Goal: Task Accomplishment & Management: Use online tool/utility

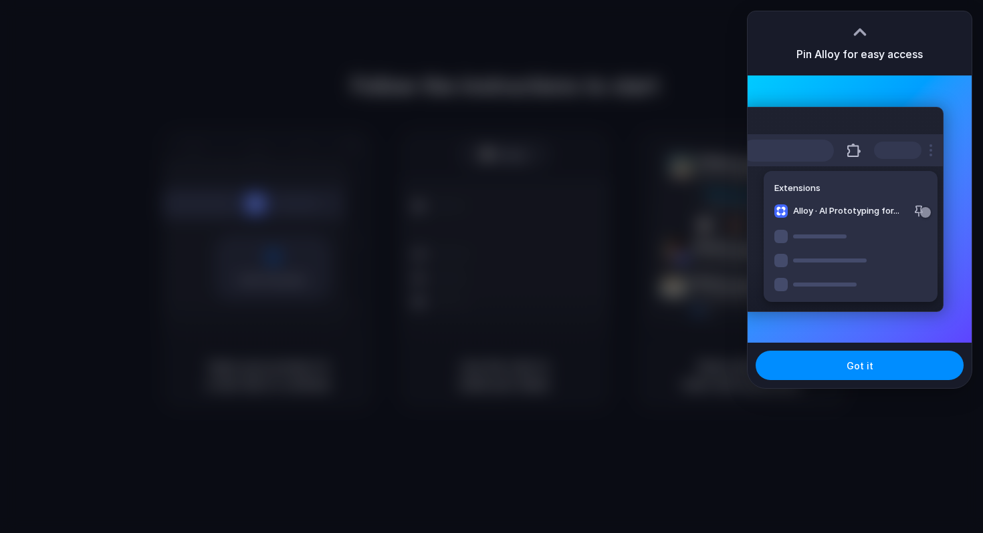
click at [899, 33] on div "Pin Alloy for easy access" at bounding box center [859, 43] width 224 height 64
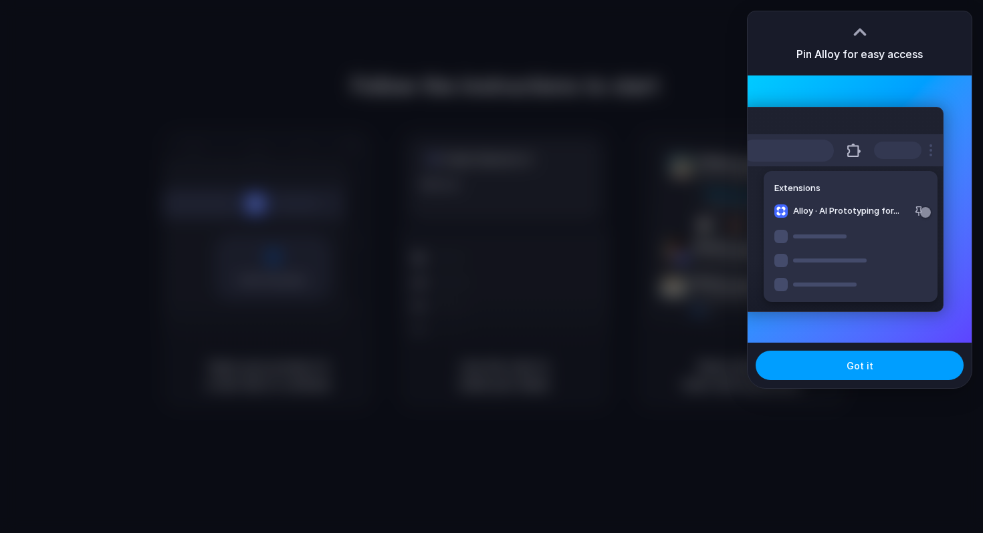
click at [840, 363] on button "Got it" at bounding box center [859, 365] width 208 height 29
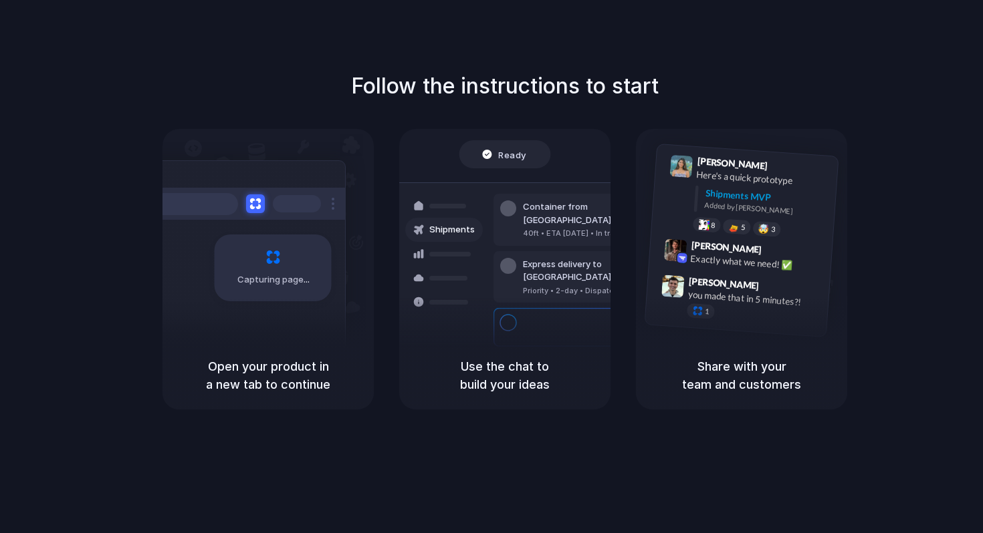
click at [499, 386] on h5 "Use the chat to build your ideas" at bounding box center [504, 376] width 179 height 36
click at [612, 199] on div "Capturing page Open your product in a new tab to continue Ready Shipments Conta…" at bounding box center [504, 269] width 684 height 281
click at [592, 267] on div at bounding box center [592, 267] width 0 height 0
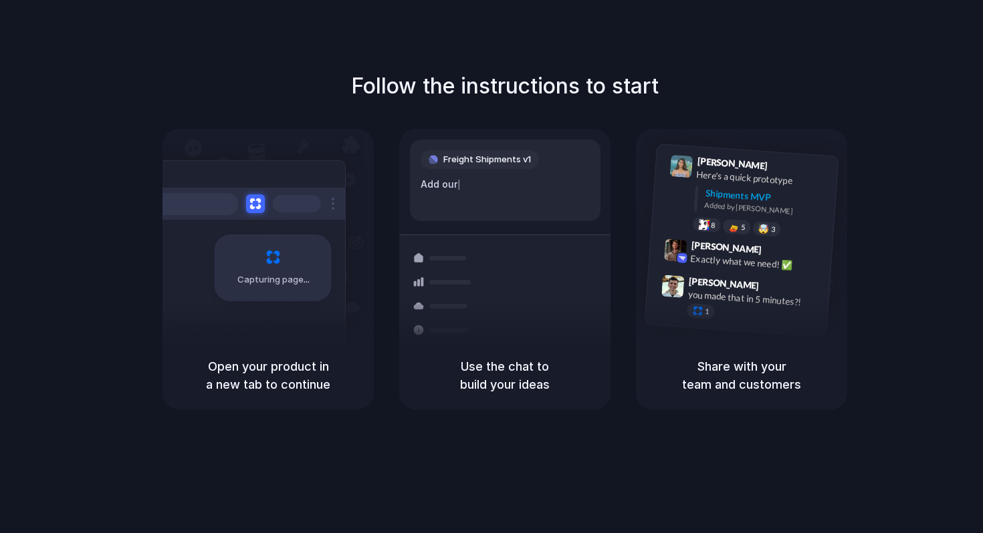
click at [327, 327] on div "Capturing page" at bounding box center [245, 262] width 202 height 205
click at [264, 296] on div "Capturing page" at bounding box center [273, 268] width 117 height 67
click at [500, 374] on h5 "Use the chat to build your ideas" at bounding box center [504, 376] width 179 height 36
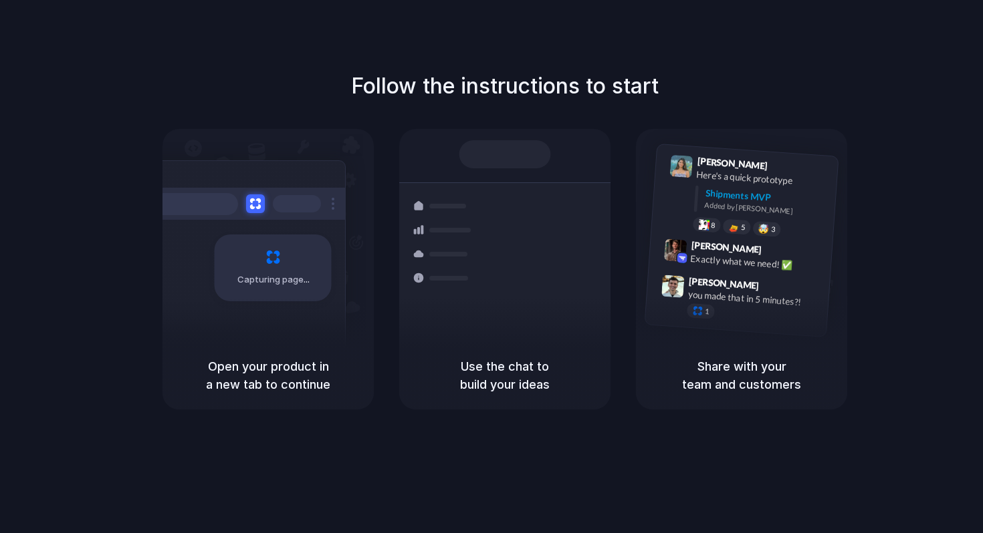
click at [592, 267] on div at bounding box center [592, 267] width 0 height 0
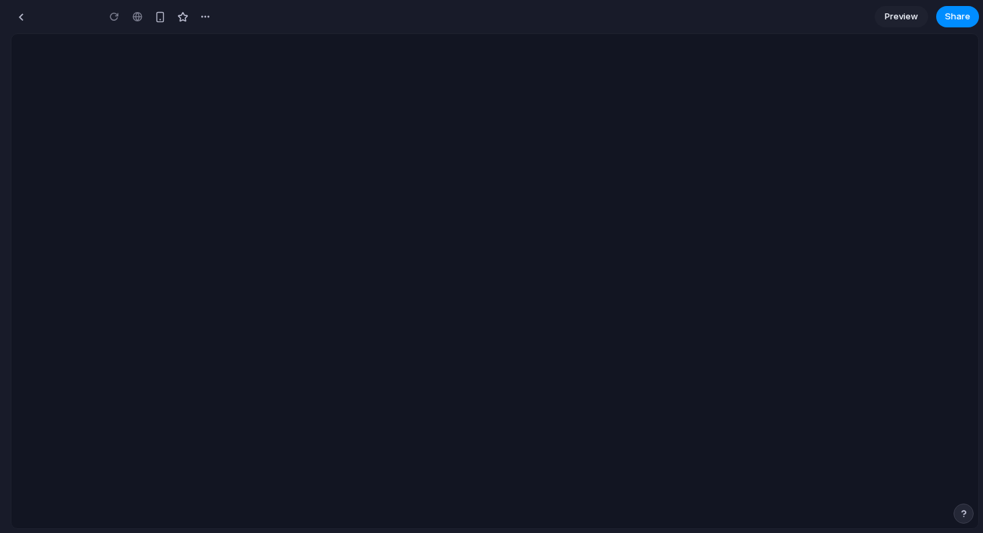
type input "**********"
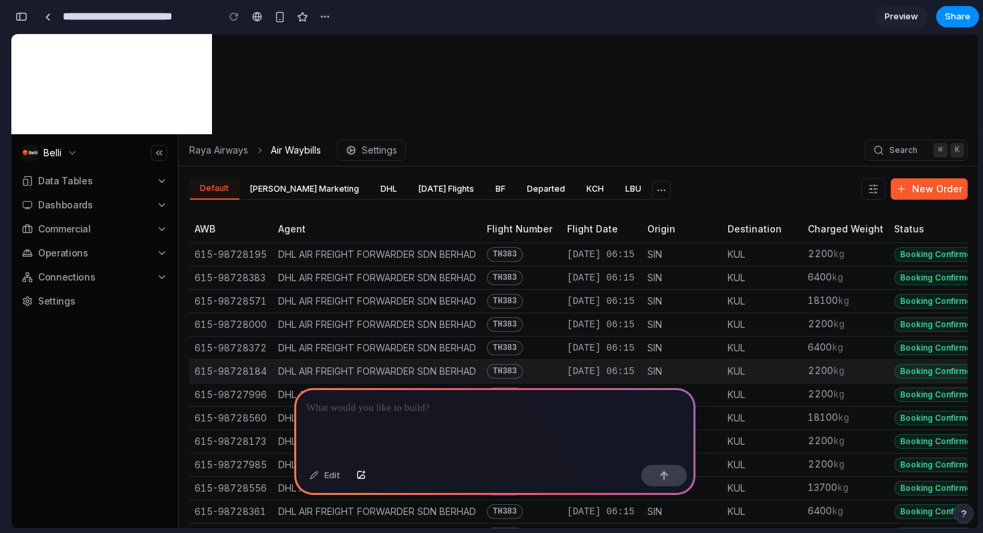
scroll to position [128, 0]
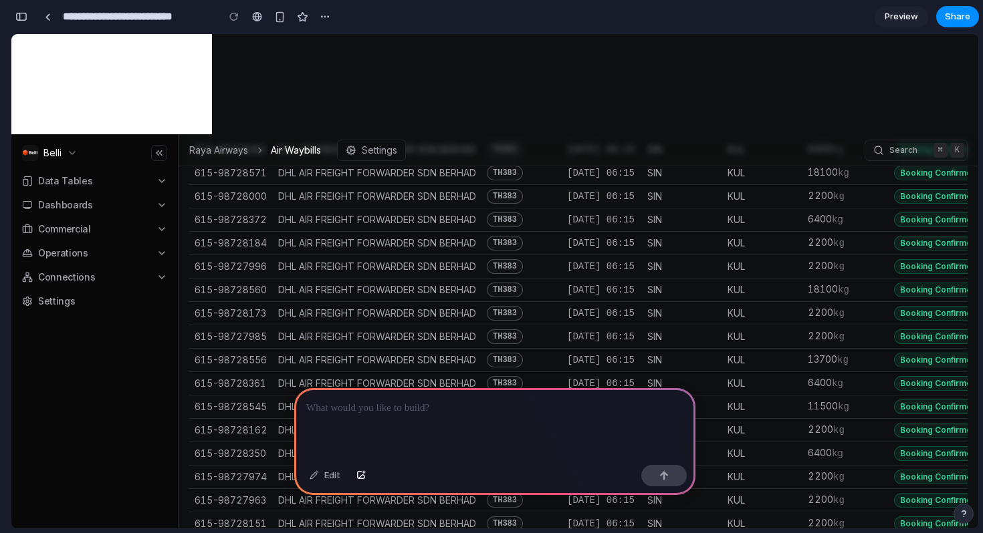
click at [284, 99] on body "Belli Data Tables Dashboards Commercial Operations Connections Settings Contact…" at bounding box center [494, 281] width 967 height 495
click at [51, 15] on link at bounding box center [47, 17] width 20 height 20
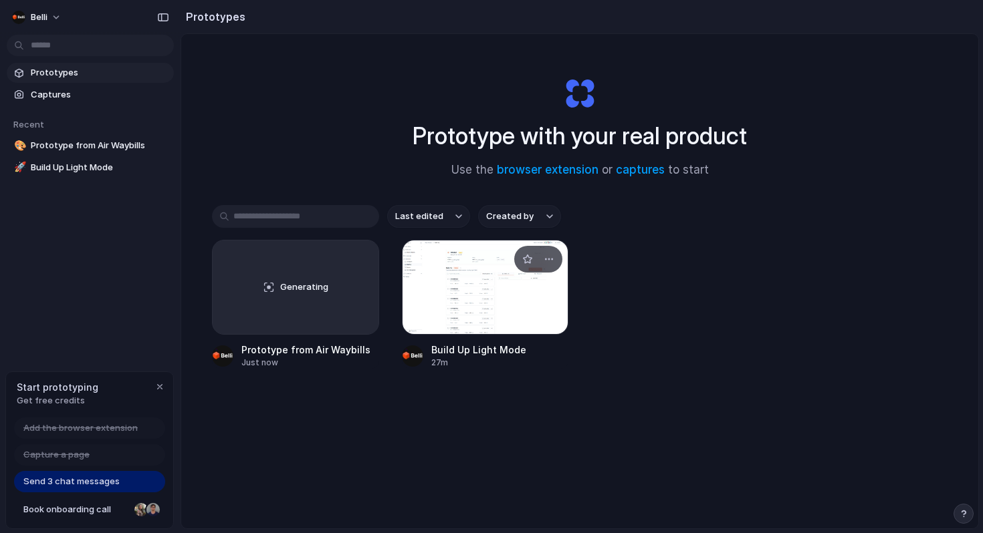
click at [455, 311] on div at bounding box center [485, 287] width 167 height 95
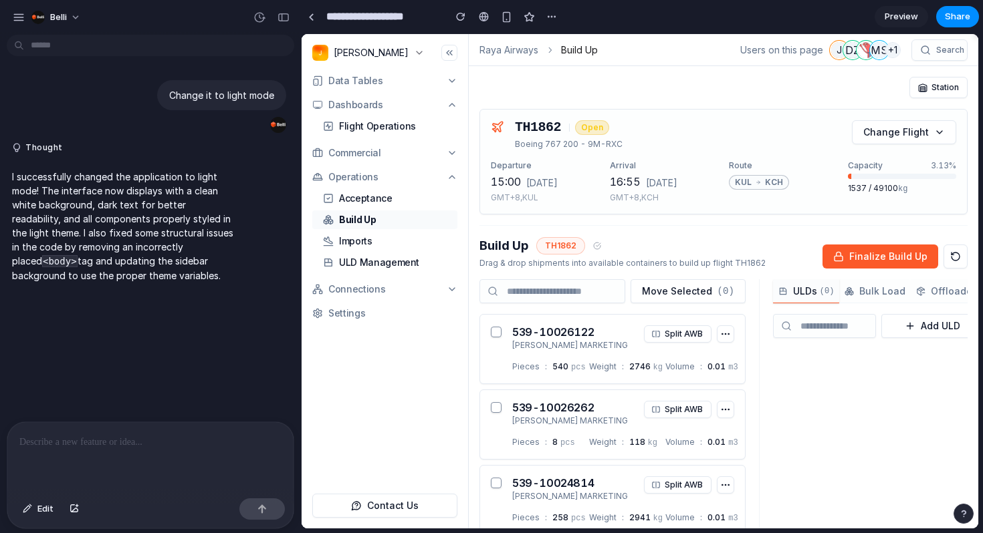
scroll to position [90, 0]
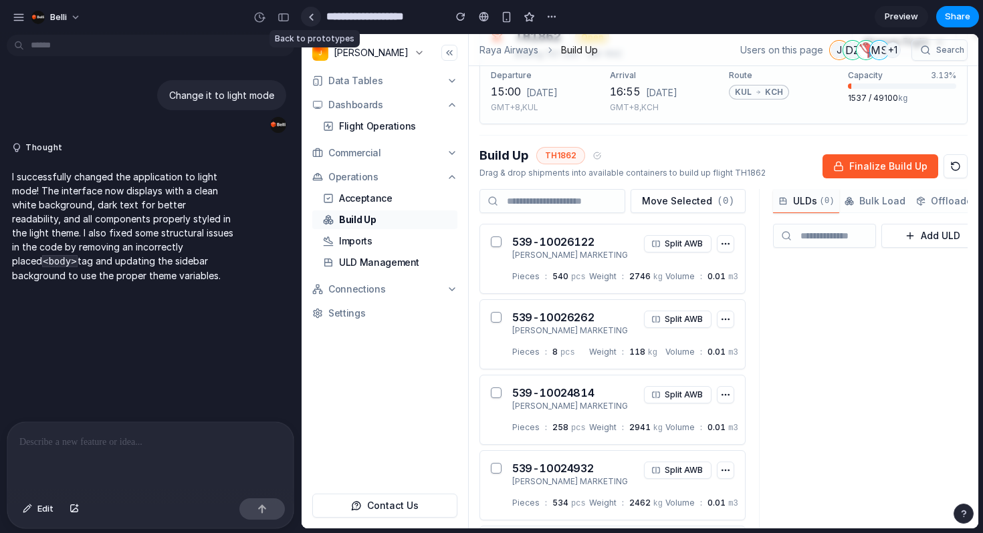
click at [306, 21] on link at bounding box center [311, 17] width 20 height 20
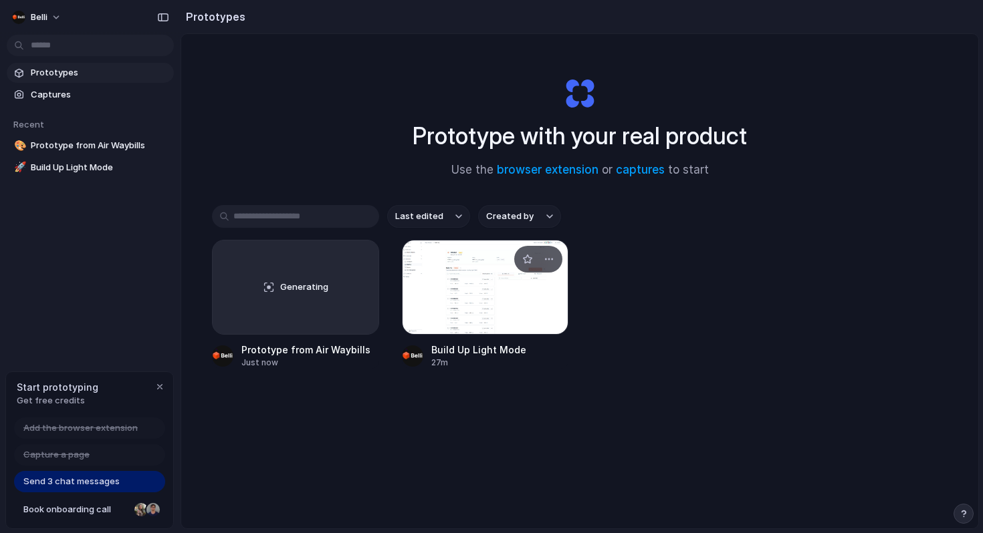
click at [465, 301] on div at bounding box center [485, 287] width 167 height 95
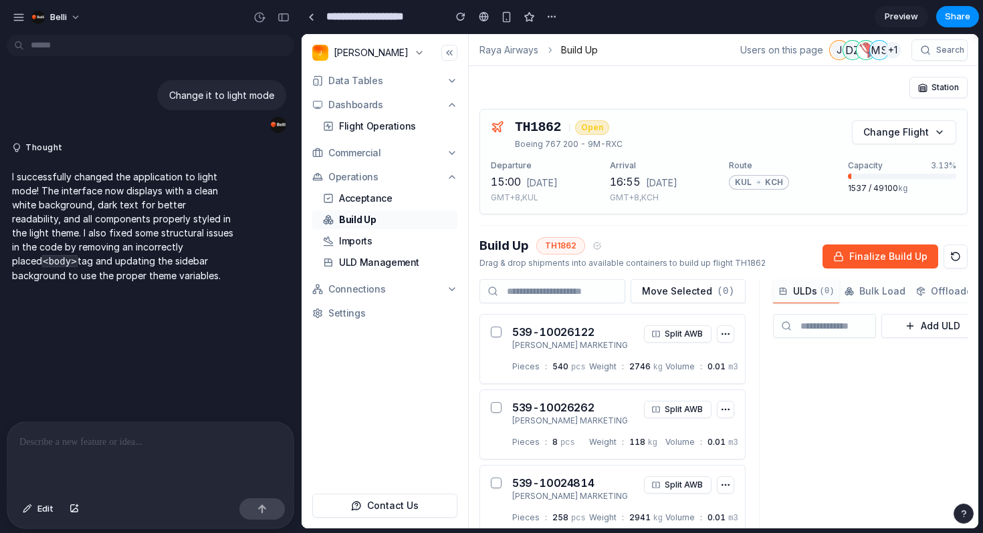
click at [346, 51] on span "Julian" at bounding box center [371, 52] width 75 height 13
click at [416, 53] on icon at bounding box center [418, 52] width 5 height 3
click at [323, 49] on img at bounding box center [320, 53] width 16 height 16
click at [351, 53] on span "Julian" at bounding box center [371, 52] width 75 height 13
click at [959, 21] on span "Share" at bounding box center [956, 16] width 25 height 13
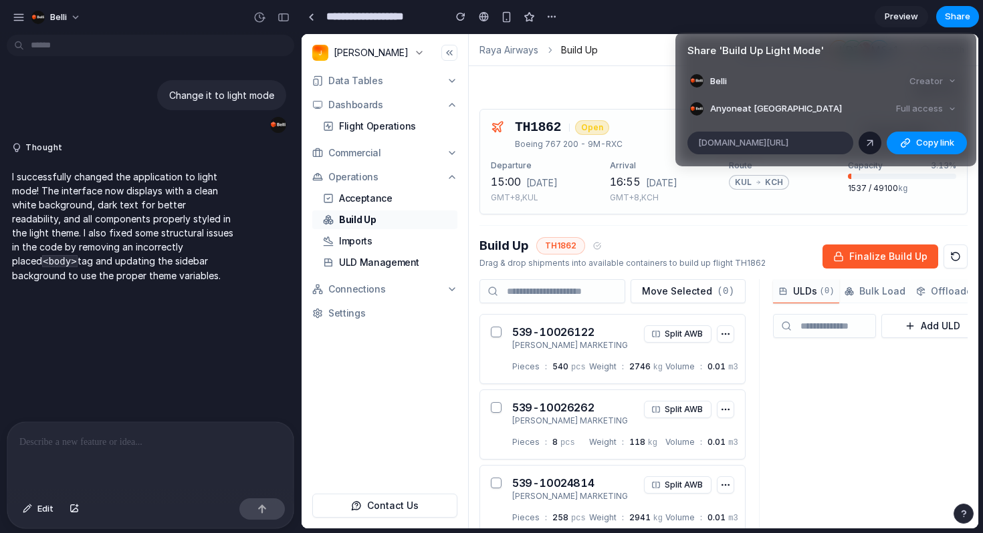
click at [863, 148] on link at bounding box center [869, 143] width 23 height 23
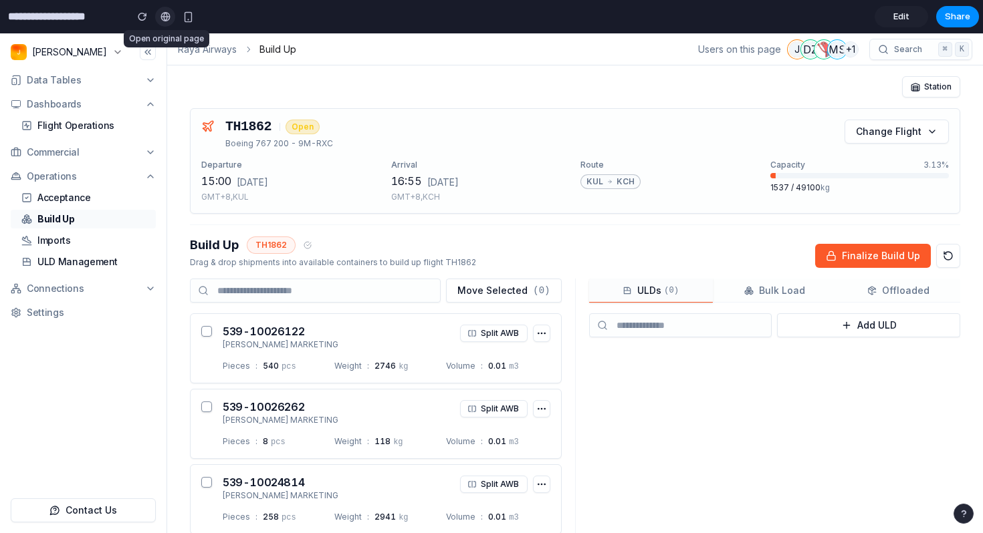
click at [169, 19] on div at bounding box center [165, 16] width 10 height 11
click at [73, 25] on input "**********" at bounding box center [63, 17] width 116 height 24
click at [900, 20] on span "Edit" at bounding box center [901, 16] width 16 height 13
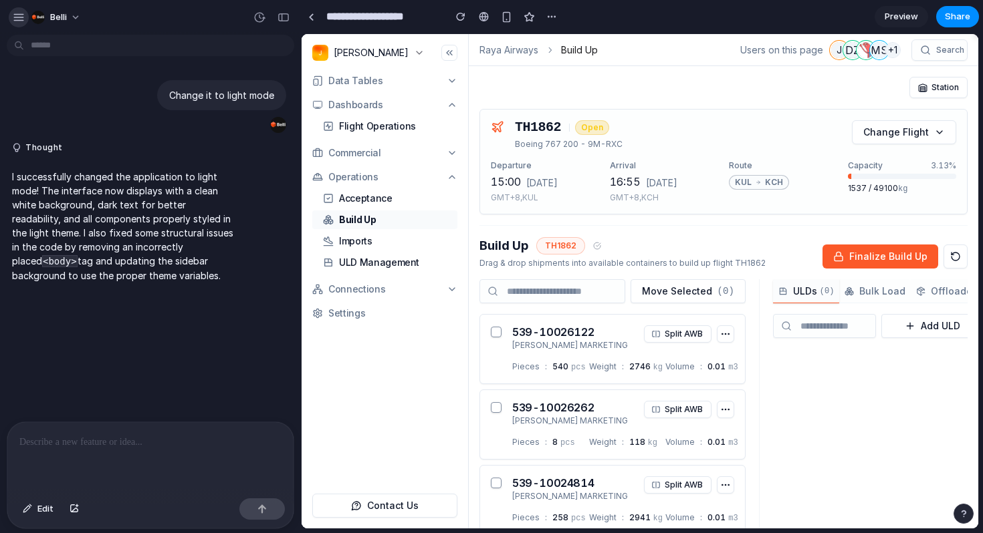
click at [21, 21] on div "button" at bounding box center [19, 17] width 12 height 12
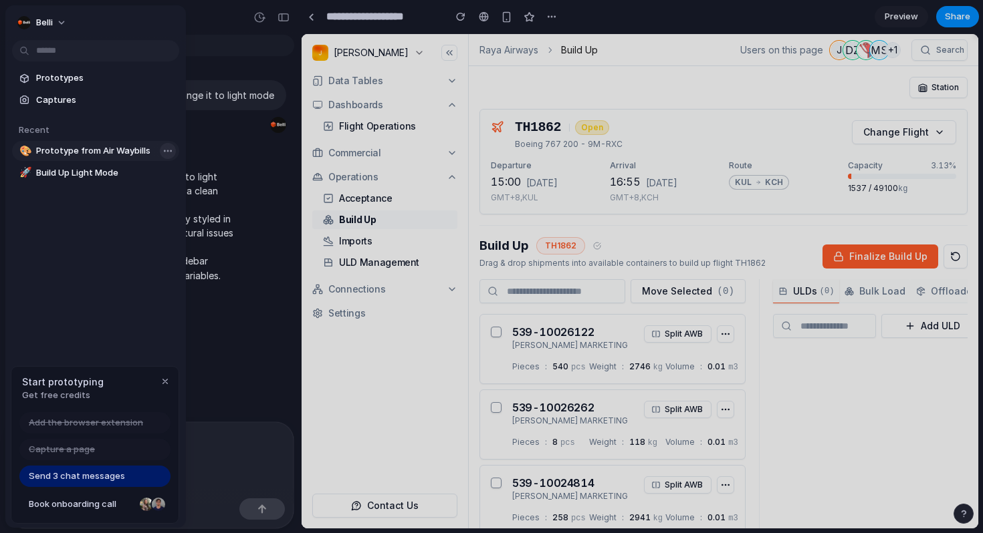
click at [168, 154] on body "**********" at bounding box center [491, 266] width 983 height 533
click at [195, 178] on span "Open in new tab" at bounding box center [209, 178] width 69 height 13
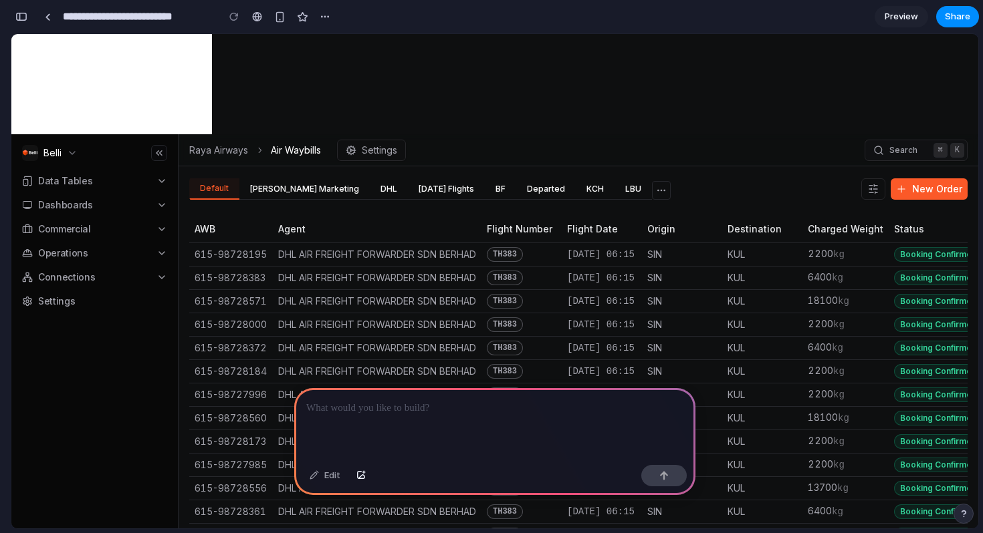
click at [494, 154] on div "Raya Airways Air Waybills Settings Search ⌘ K" at bounding box center [577, 150] width 799 height 32
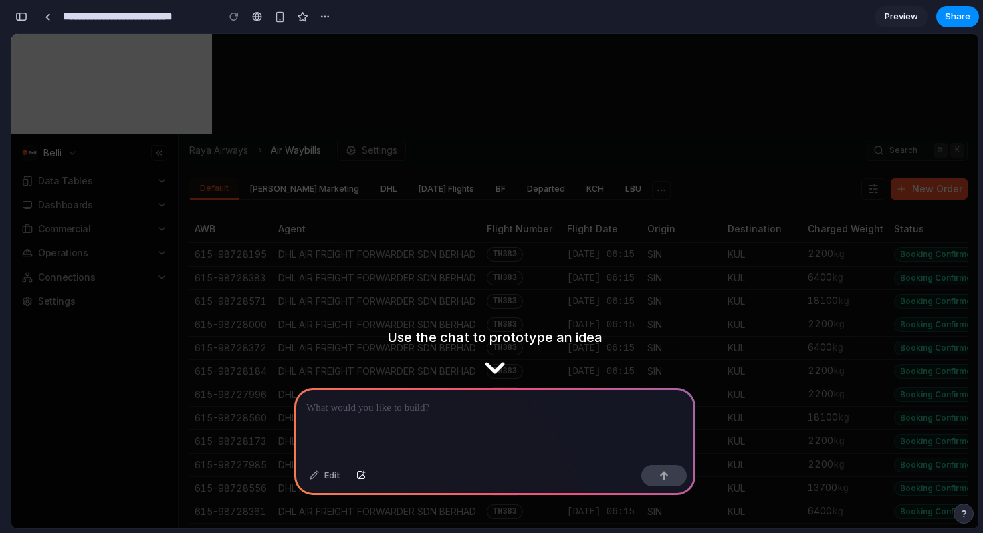
click at [150, 464] on ul "Data Tables Dashboards Commercial Operations Connections Settings" at bounding box center [94, 383] width 145 height 422
click at [491, 377] on td "TH383" at bounding box center [521, 371] width 80 height 23
click at [491, 364] on div "TH383" at bounding box center [505, 371] width 36 height 15
click at [495, 368] on div "TH383" at bounding box center [505, 371] width 36 height 15
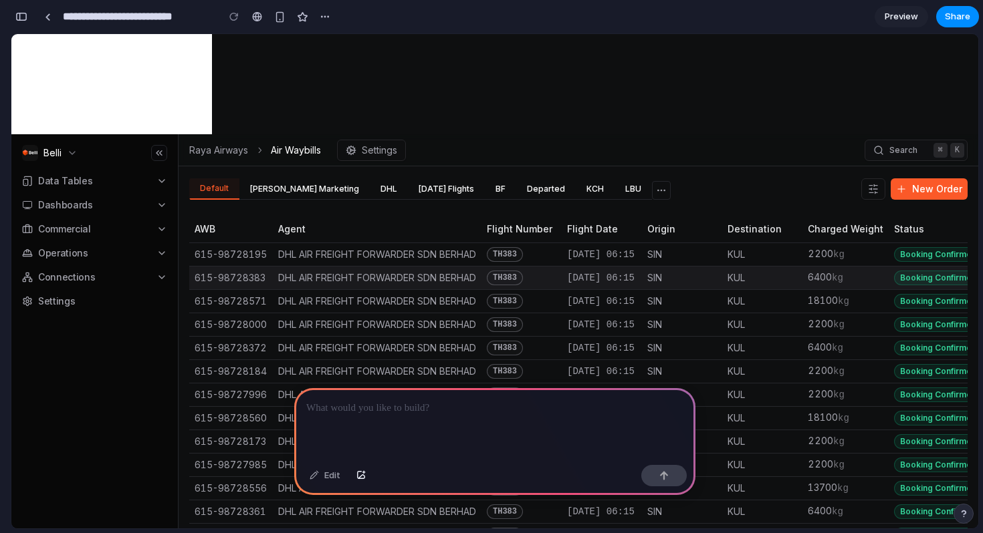
click at [481, 284] on td "DHL AIR FREIGHT FORWARDER SDN BERHAD" at bounding box center [377, 277] width 209 height 23
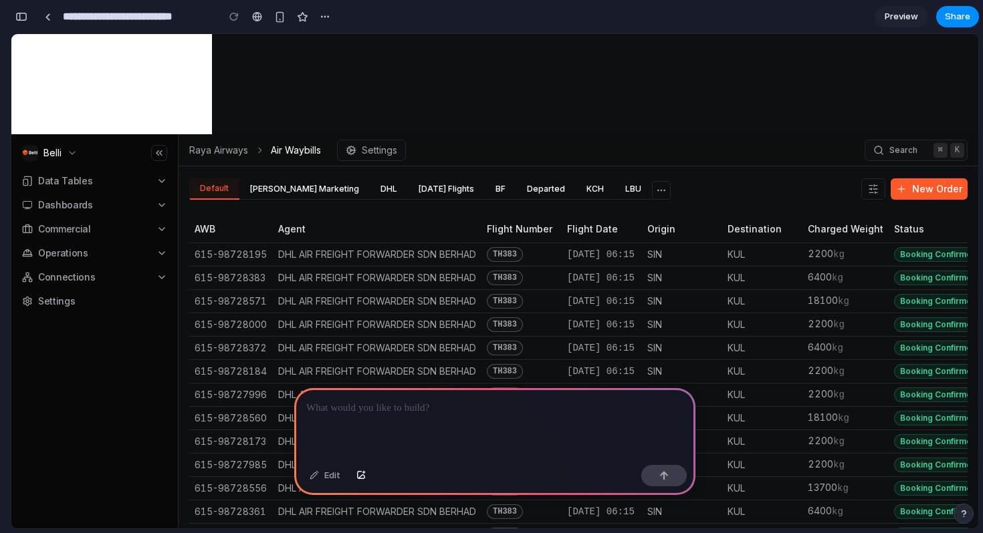
click at [592, 267] on div at bounding box center [592, 267] width 0 height 0
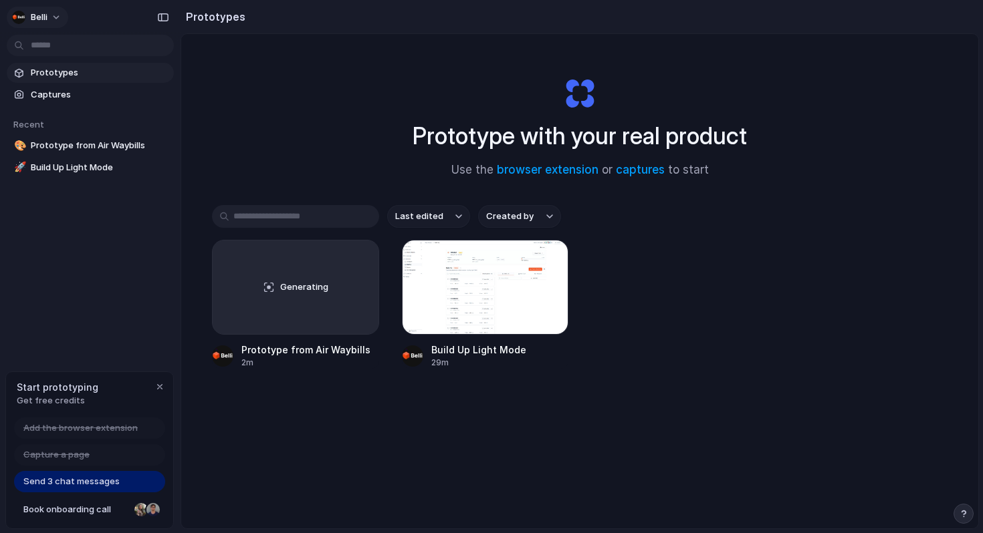
click at [29, 21] on div "belli" at bounding box center [29, 17] width 35 height 13
click at [37, 19] on div "Settings Invite members Change theme Sign out" at bounding box center [491, 266] width 983 height 533
click at [37, 19] on span "belli" at bounding box center [39, 17] width 17 height 13
click at [99, 148] on div "Settings Invite members Change theme Sign out" at bounding box center [491, 266] width 983 height 533
click at [124, 148] on span "Prototype from Air Waybills" at bounding box center [100, 145] width 138 height 13
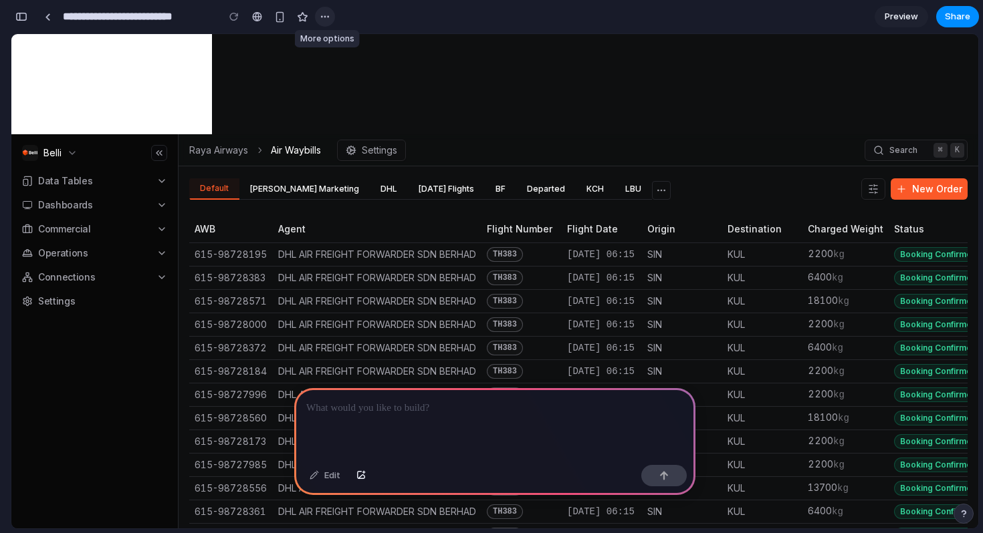
click at [328, 23] on button "button" at bounding box center [325, 17] width 20 height 20
click at [281, 20] on div "Duplicate Delete" at bounding box center [491, 266] width 983 height 533
click at [277, 19] on div "button" at bounding box center [279, 16] width 11 height 11
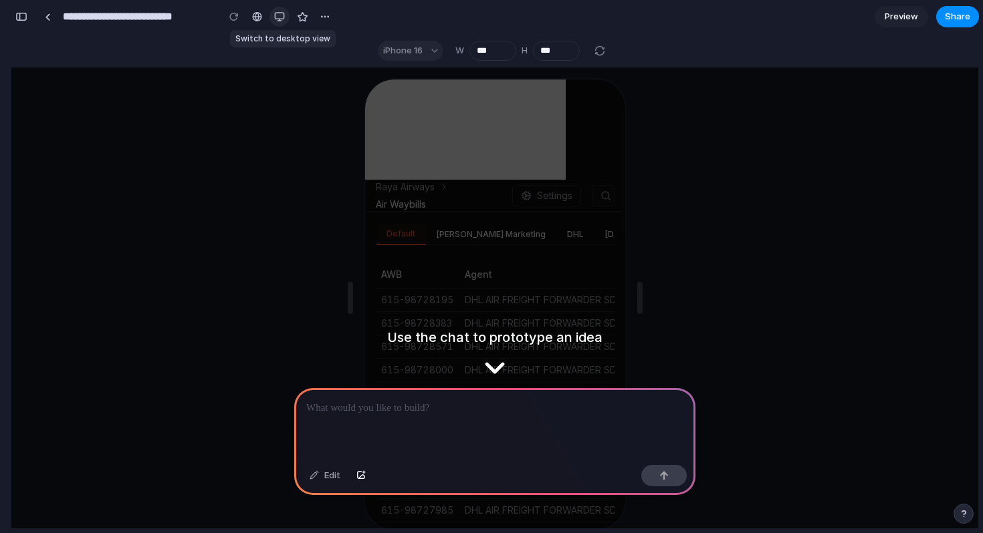
click at [276, 19] on div "button" at bounding box center [279, 16] width 11 height 11
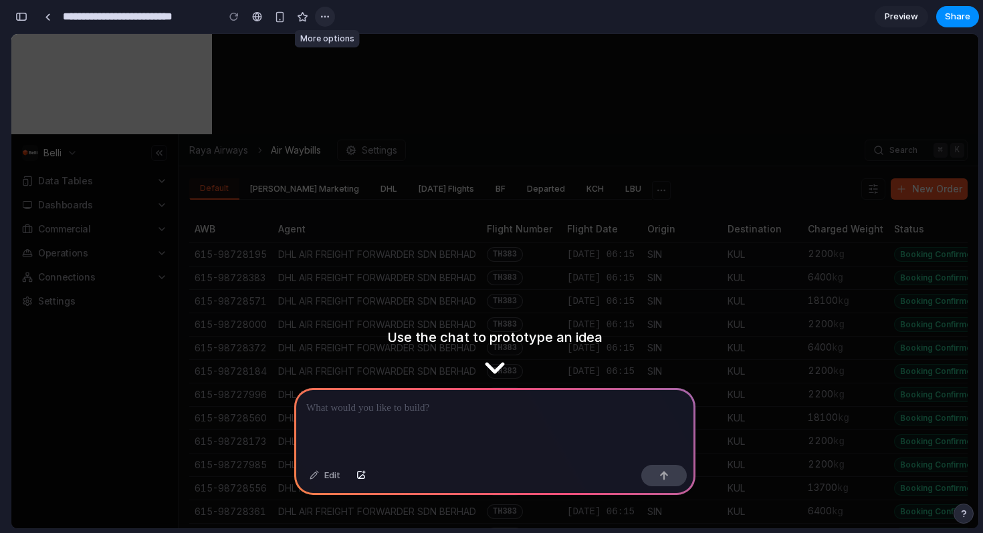
click at [329, 20] on div "button" at bounding box center [324, 16] width 11 height 11
click at [337, 19] on div "Duplicate Delete" at bounding box center [491, 266] width 983 height 533
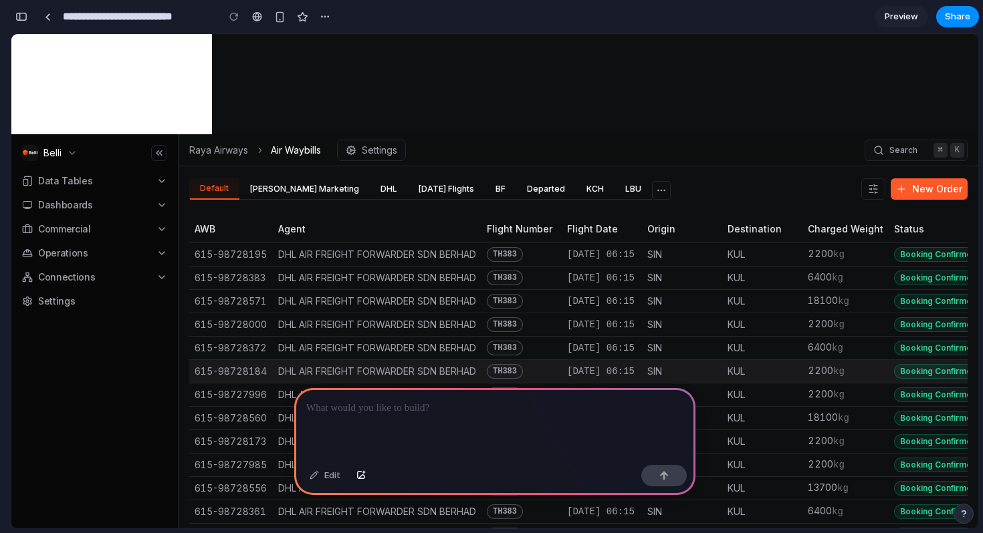
click at [499, 362] on td "TH383" at bounding box center [521, 371] width 80 height 23
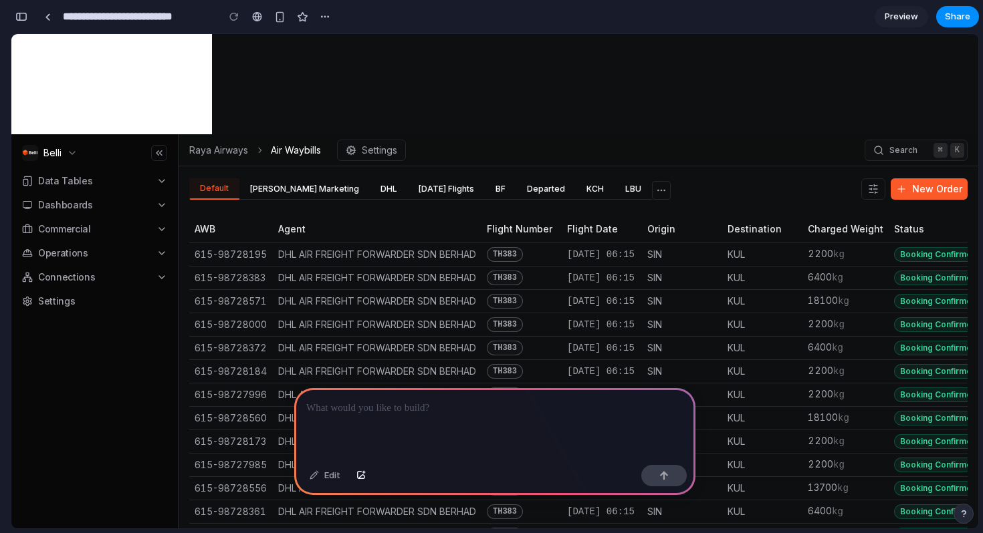
click at [139, 395] on ul "Data Tables Dashboards Commercial Operations Connections Settings" at bounding box center [94, 383] width 145 height 422
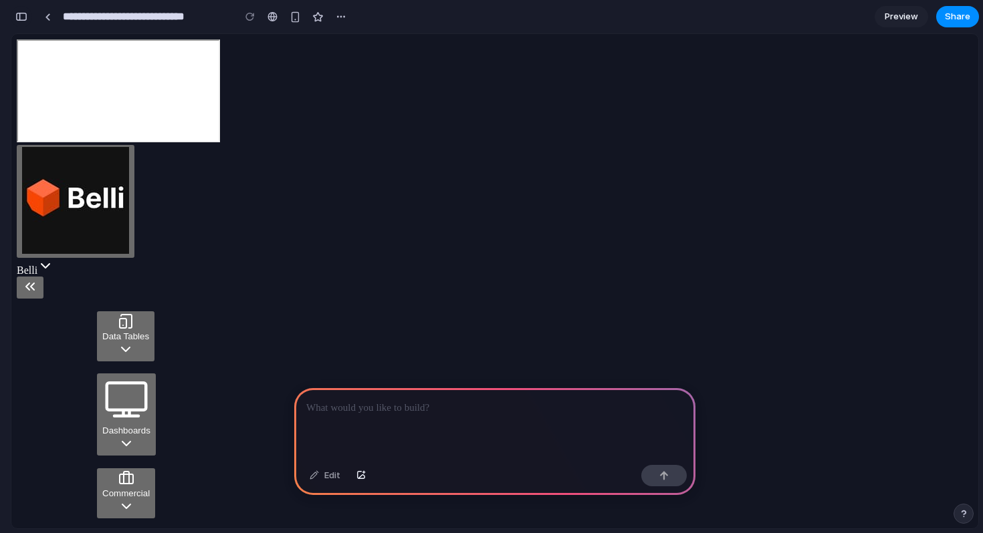
click at [19, 16] on div "button" at bounding box center [21, 16] width 12 height 9
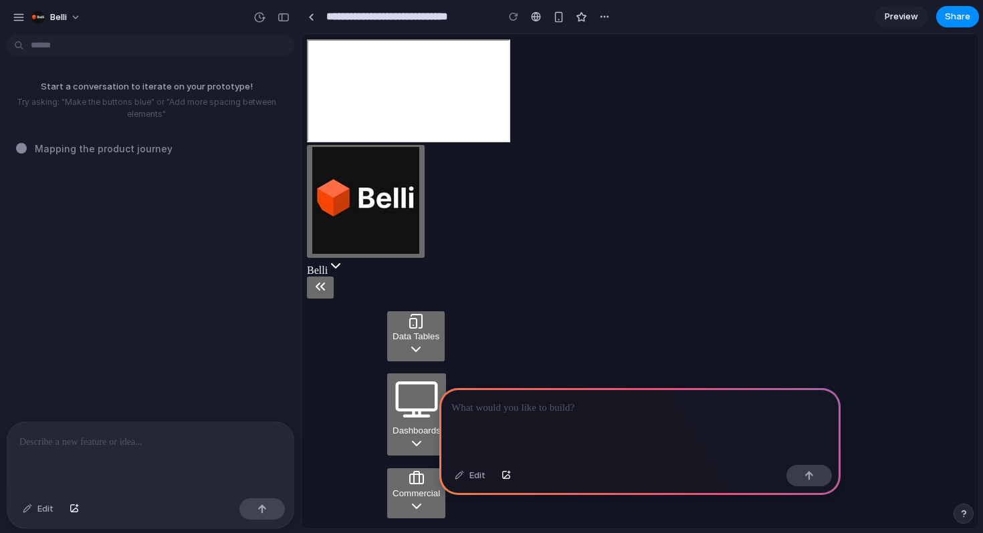
click at [172, 458] on div at bounding box center [150, 457] width 286 height 71
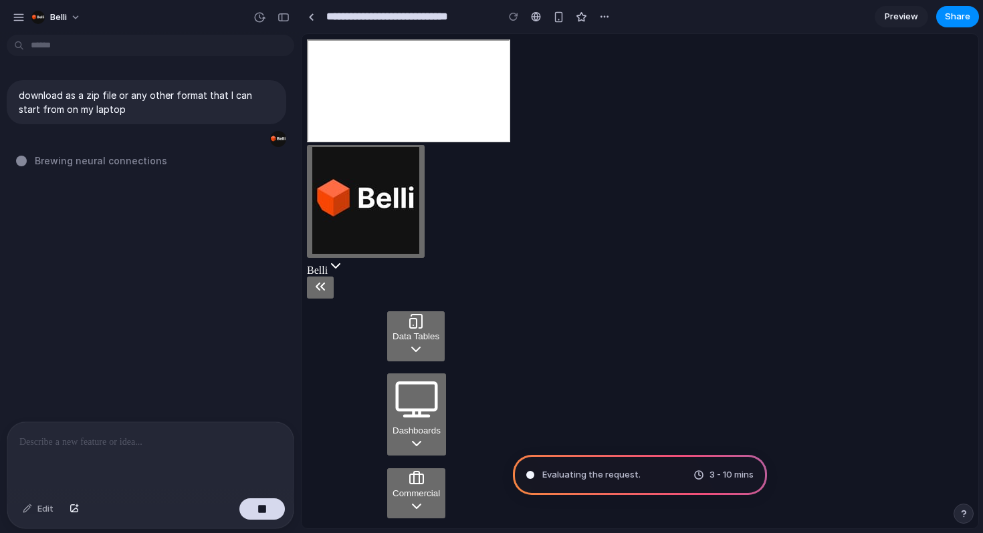
click at [912, 13] on span "Preview" at bounding box center [900, 16] width 33 height 13
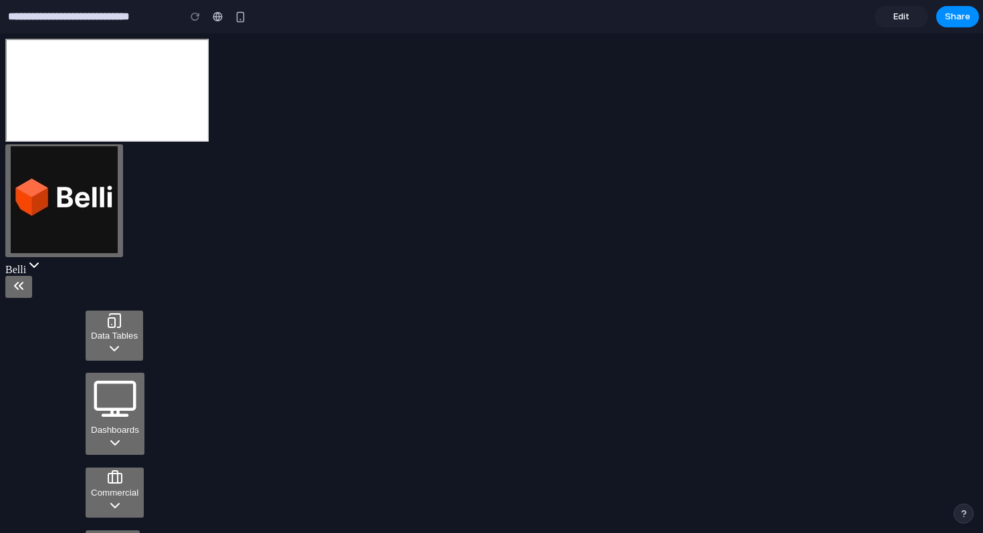
click at [912, 13] on link "Edit" at bounding box center [900, 16] width 53 height 21
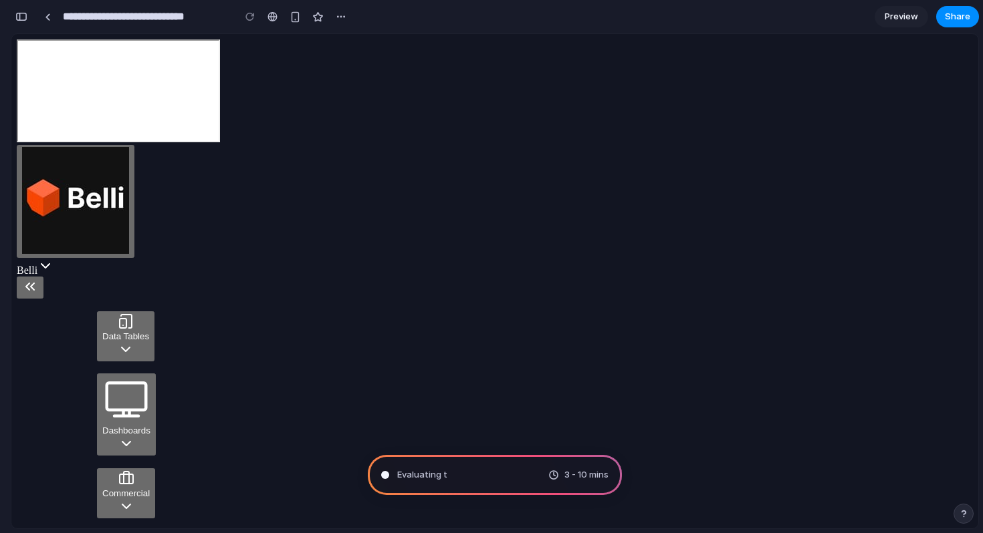
click at [912, 13] on span "Preview" at bounding box center [900, 16] width 33 height 13
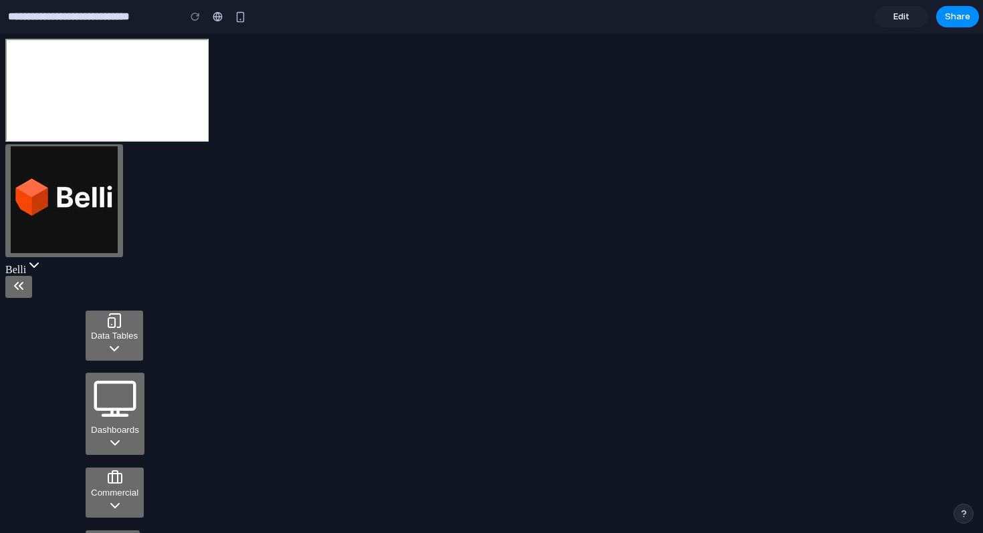
click at [912, 13] on link "Edit" at bounding box center [900, 16] width 53 height 21
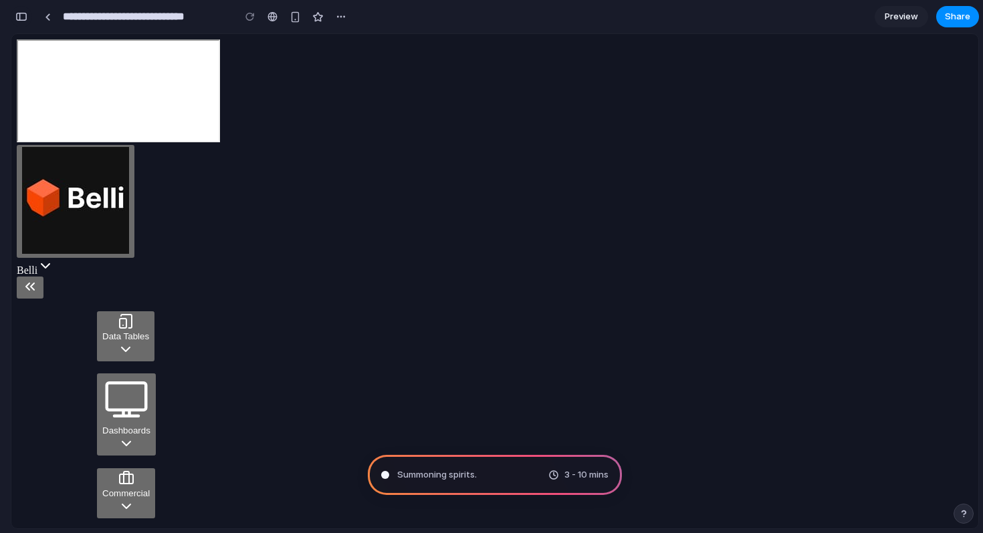
click at [13, 16] on button "button" at bounding box center [21, 16] width 21 height 21
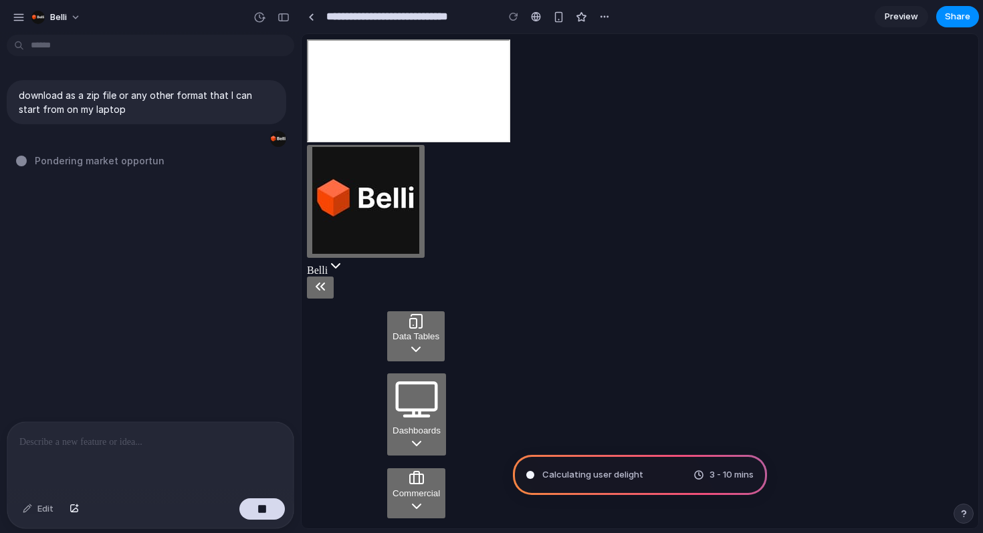
type input "**********"
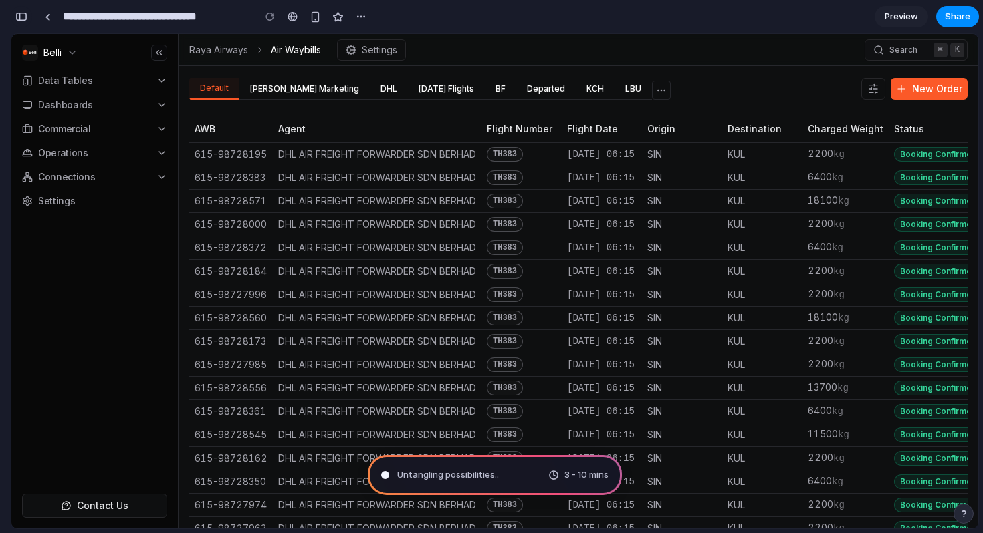
click at [21, 19] on div "button" at bounding box center [21, 16] width 12 height 9
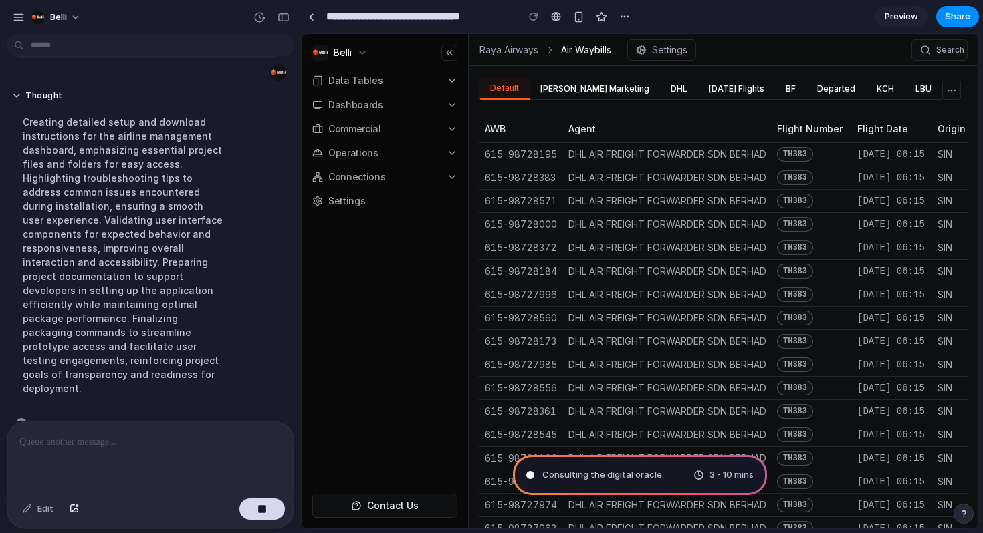
scroll to position [78, 0]
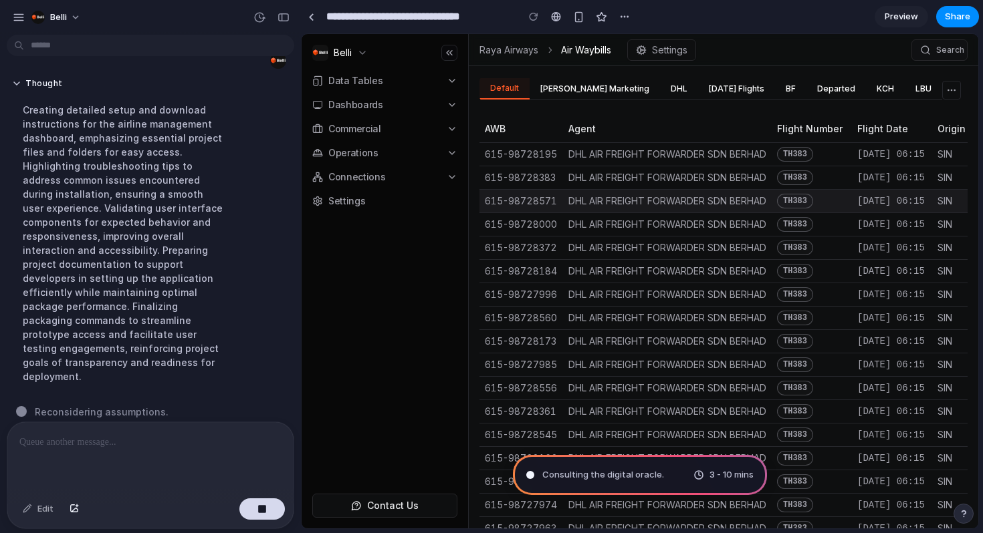
click at [579, 204] on span "DHL AIR FREIGHT FORWARDER SDN BERHAD" at bounding box center [667, 200] width 198 height 11
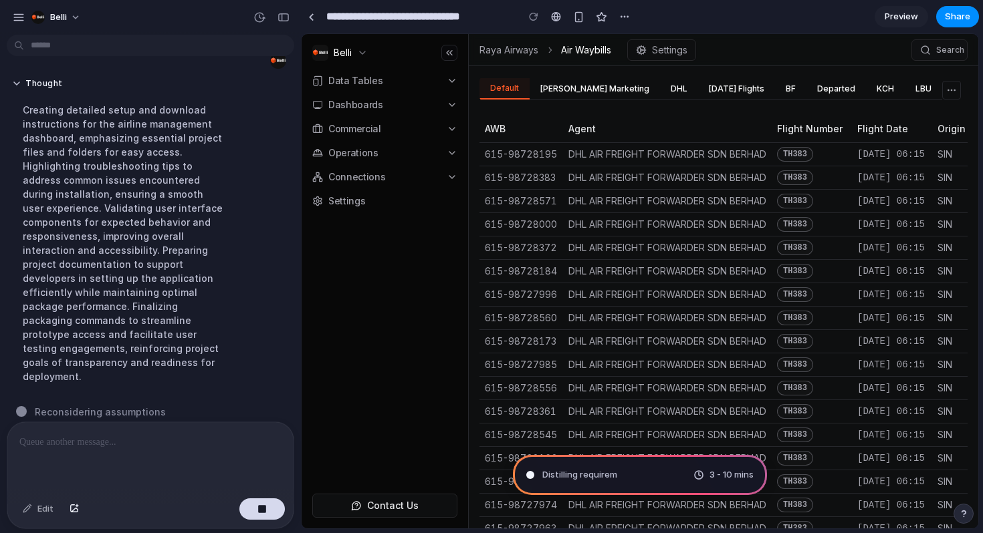
click at [308, 27] on div "**********" at bounding box center [468, 17] width 334 height 24
click at [286, 19] on div "button" at bounding box center [283, 17] width 12 height 9
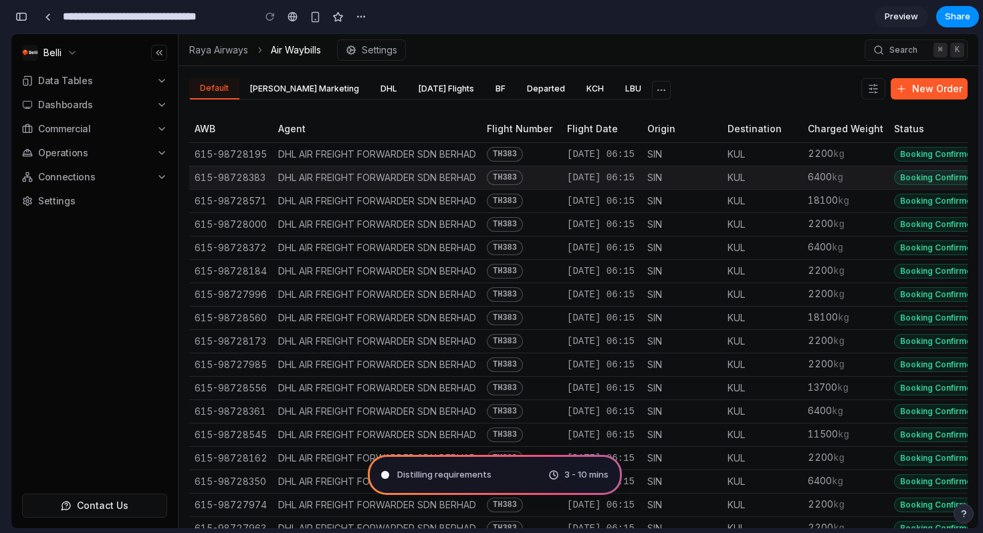
click at [324, 184] on td "DHL AIR FREIGHT FORWARDER SDN BERHAD" at bounding box center [377, 177] width 209 height 23
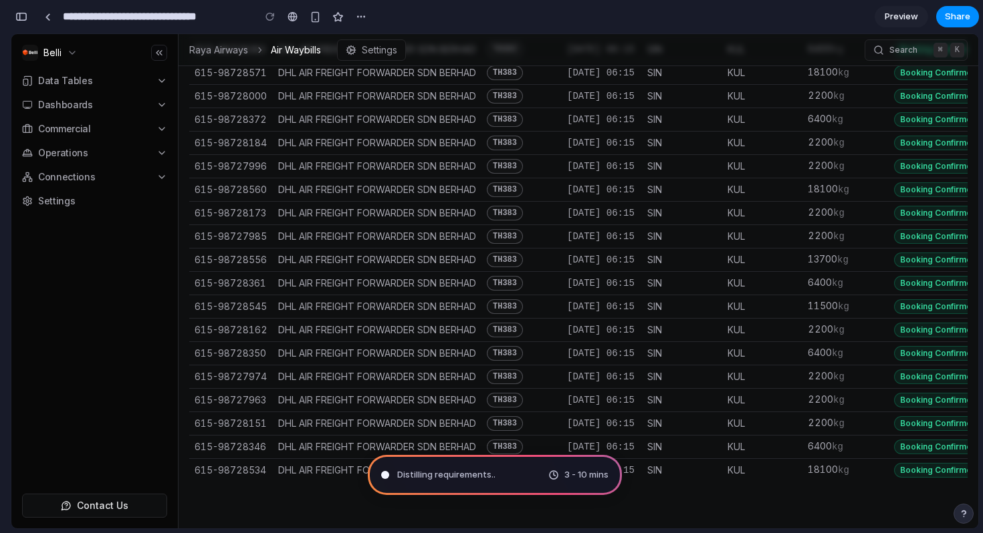
click at [49, 158] on span "Operations" at bounding box center [63, 152] width 50 height 13
click at [125, 117] on div "Data Tables Dashboards Commercial Operations Connections Settings" at bounding box center [94, 144] width 145 height 144
click at [51, 18] on link at bounding box center [47, 17] width 20 height 20
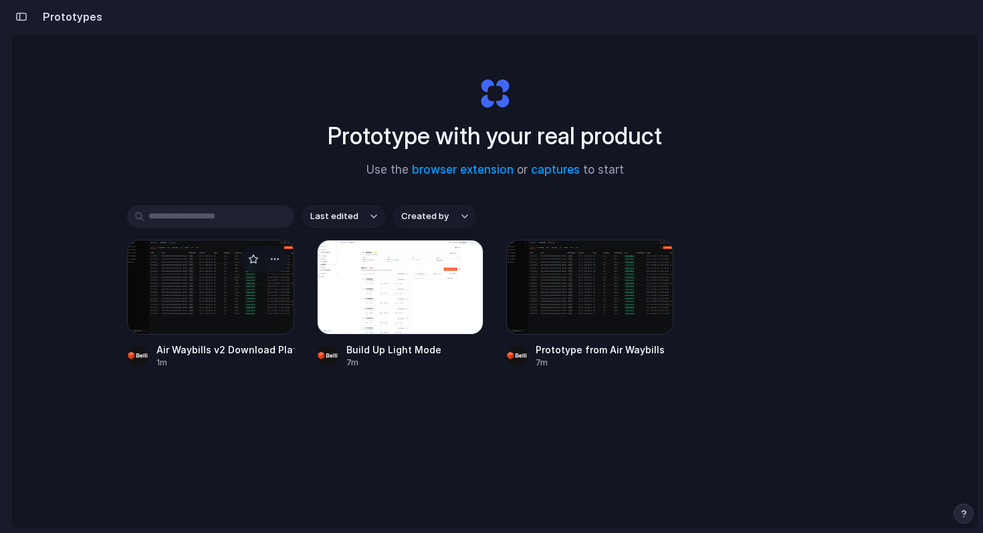
click at [246, 330] on div at bounding box center [210, 287] width 167 height 95
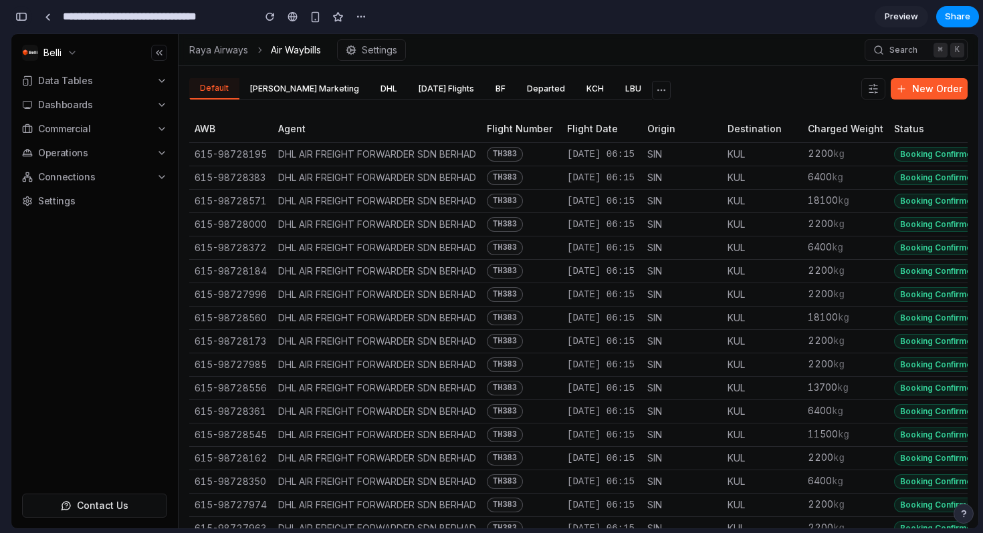
click at [27, 20] on button "button" at bounding box center [21, 16] width 21 height 21
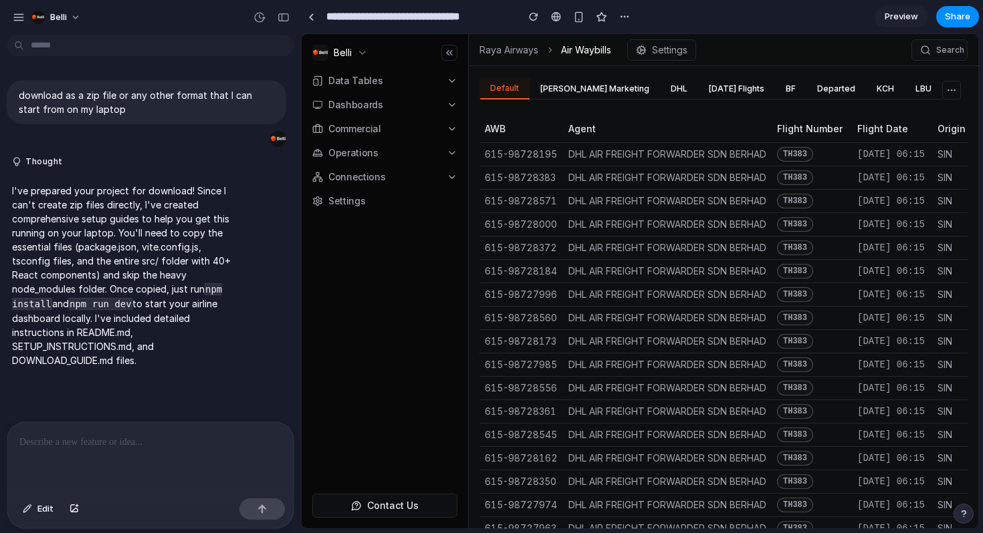
click at [211, 292] on code "npm install" at bounding box center [117, 296] width 210 height 27
drag, startPoint x: 211, startPoint y: 292, endPoint x: 103, endPoint y: 307, distance: 109.4
click at [103, 307] on p "I've prepared your project for download! Since I can't create zip files directl…" at bounding box center [123, 276] width 223 height 184
click at [121, 370] on div "I've prepared your project for download! Since I can't create zip files directl…" at bounding box center [124, 276] width 234 height 200
click at [156, 271] on p "I've prepared your project for download! Since I can't create zip files directl…" at bounding box center [123, 276] width 223 height 184
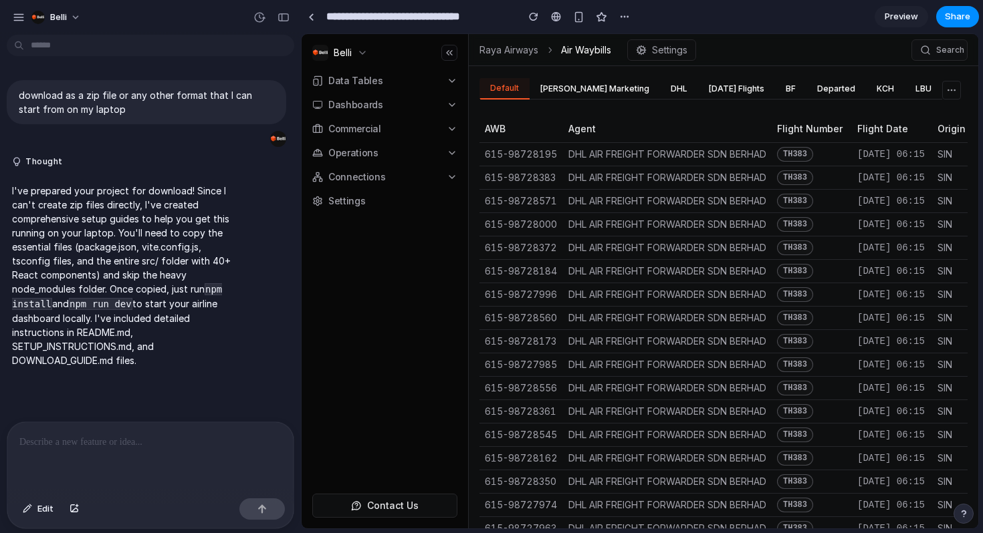
click at [211, 254] on p "I've prepared your project for download! Since I can't create zip files directl…" at bounding box center [123, 276] width 223 height 184
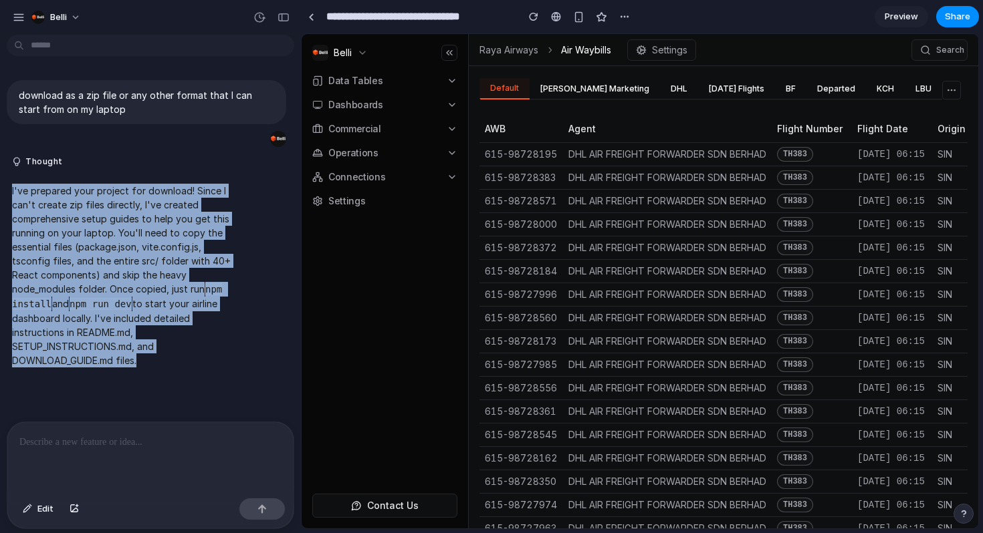
drag, startPoint x: 211, startPoint y: 254, endPoint x: 215, endPoint y: 310, distance: 56.2
click at [219, 310] on p "I've prepared your project for download! Since I can't create zip files directl…" at bounding box center [123, 276] width 223 height 184
click at [215, 310] on p "I've prepared your project for download! Since I can't create zip files directl…" at bounding box center [123, 276] width 223 height 184
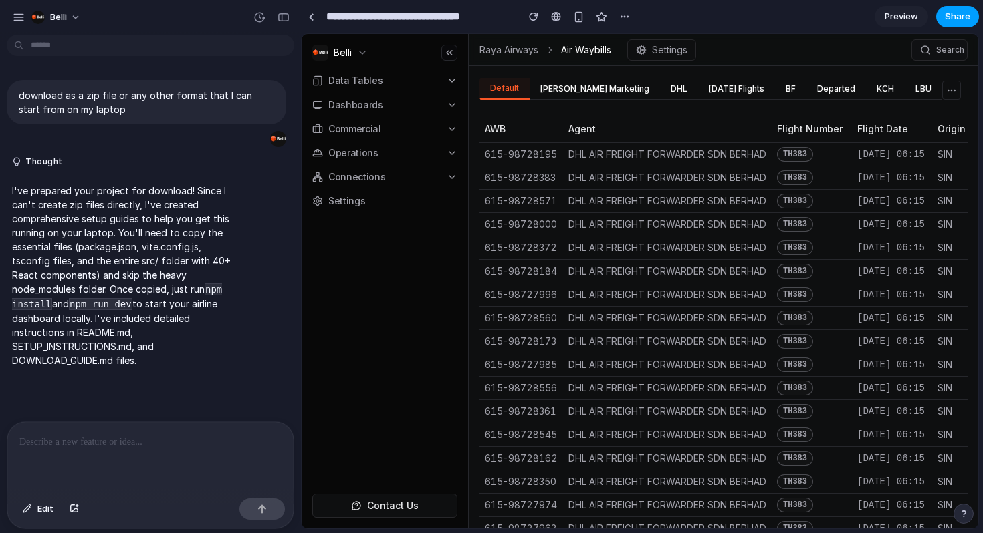
click at [959, 25] on button "Share" at bounding box center [957, 16] width 43 height 21
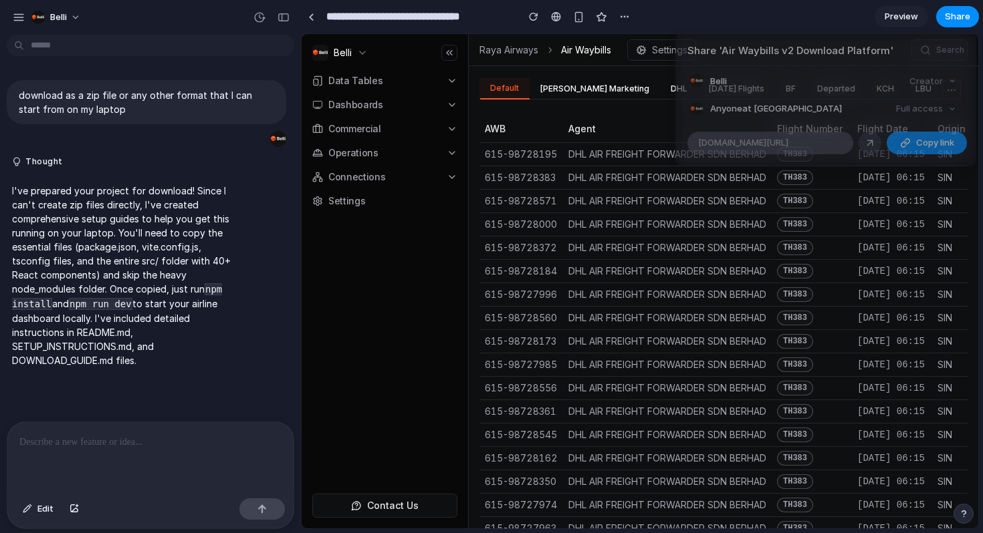
click at [788, 141] on span "[DOMAIN_NAME][URL]" at bounding box center [743, 142] width 90 height 13
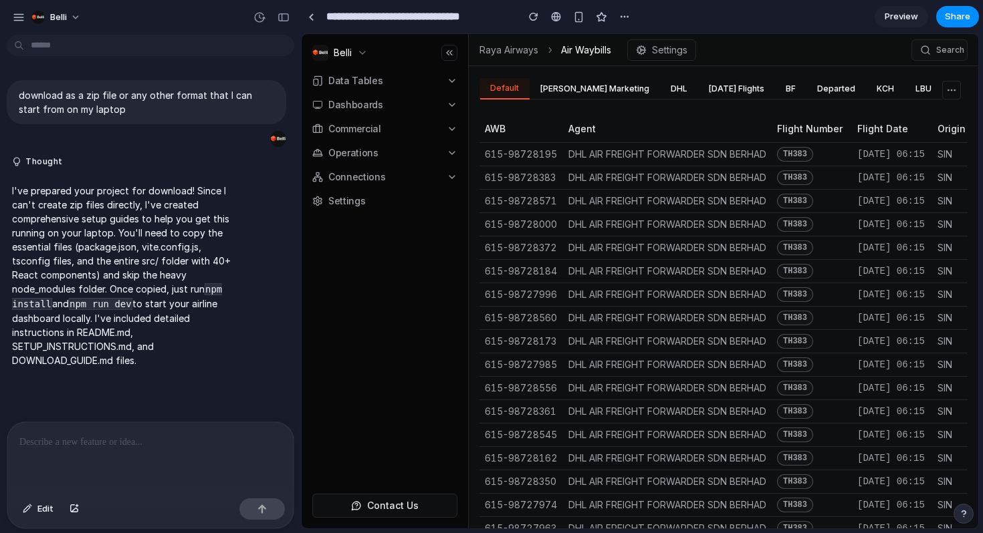
click at [14, 5] on div "Share ' Air Waybills v2 Download Platform ' Belli Creator Anyone at Belli Full …" at bounding box center [491, 266] width 983 height 533
click at [14, 16] on div "button" at bounding box center [19, 17] width 12 height 12
click at [401, 19] on input "**********" at bounding box center [418, 17] width 189 height 24
click at [370, 505] on button "Contact Us" at bounding box center [384, 506] width 145 height 24
click at [22, 13] on div "button" at bounding box center [19, 17] width 12 height 12
